Goal: Task Accomplishment & Management: Complete application form

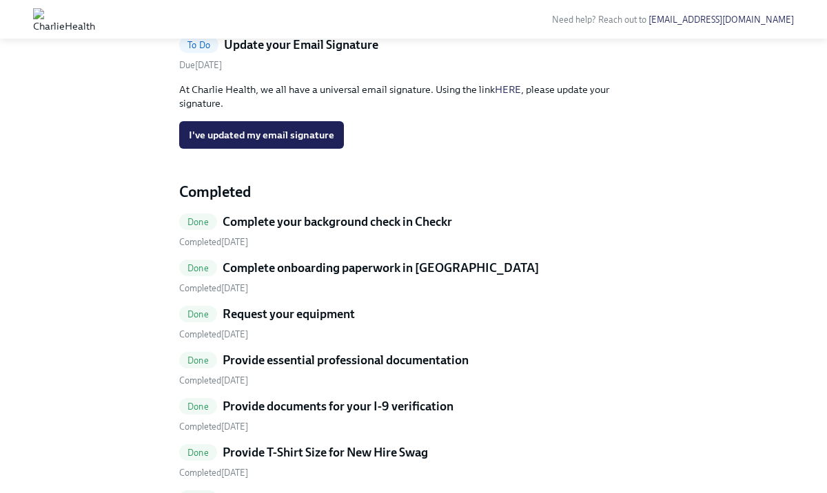
scroll to position [266, 0]
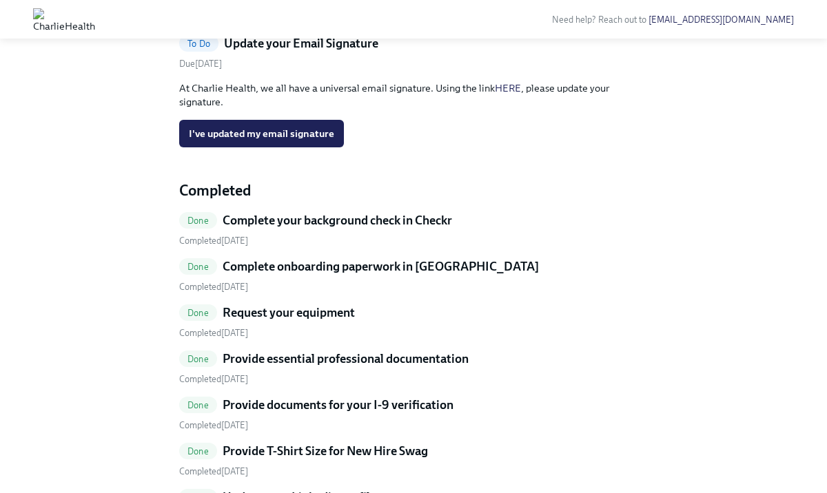
click at [194, 49] on span "To Do" at bounding box center [198, 44] width 39 height 10
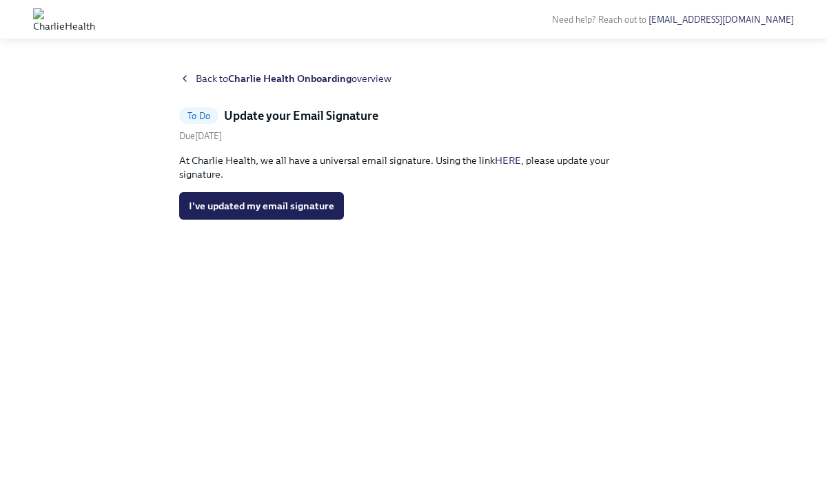
click at [189, 81] on icon at bounding box center [184, 78] width 11 height 11
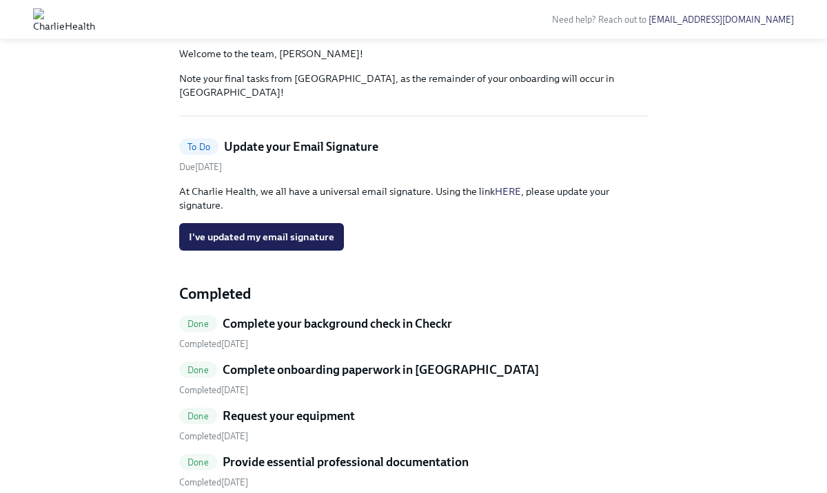
scroll to position [179, 0]
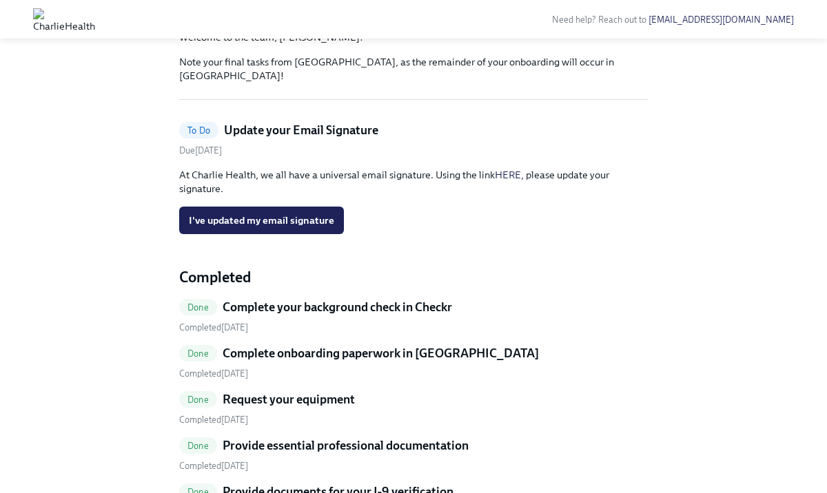
click at [302, 138] on h5 "Update your Email Signature" at bounding box center [301, 130] width 154 height 17
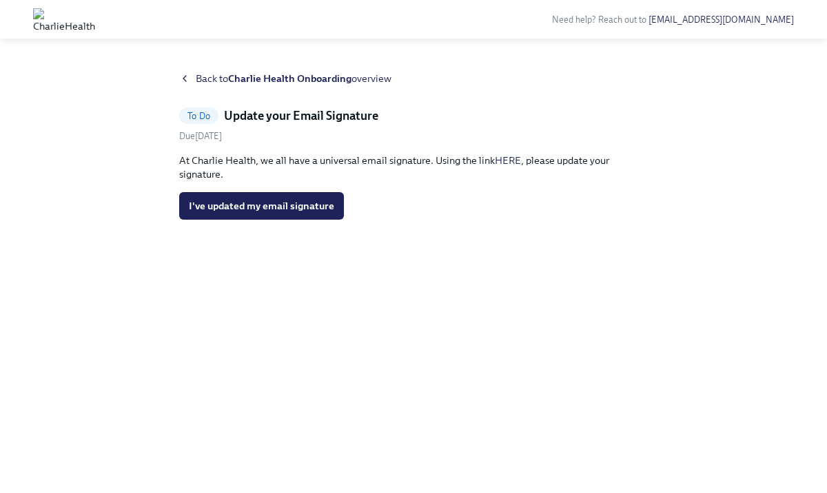
click at [188, 90] on div "Back to Charlie Health Onboarding overview To Do Update your Email Signature Du…" at bounding box center [413, 266] width 468 height 389
click at [187, 81] on icon at bounding box center [184, 78] width 11 height 11
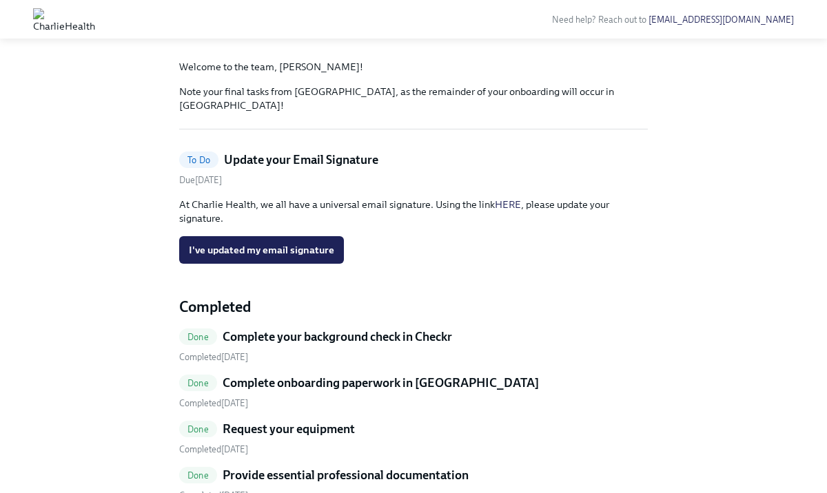
scroll to position [151, 0]
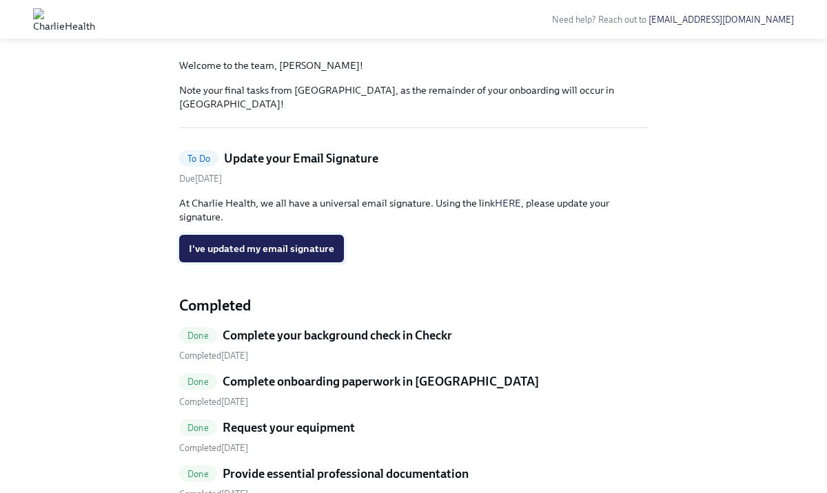
click at [264, 256] on span "I've updated my email signature" at bounding box center [261, 249] width 145 height 14
